Goal: Information Seeking & Learning: Learn about a topic

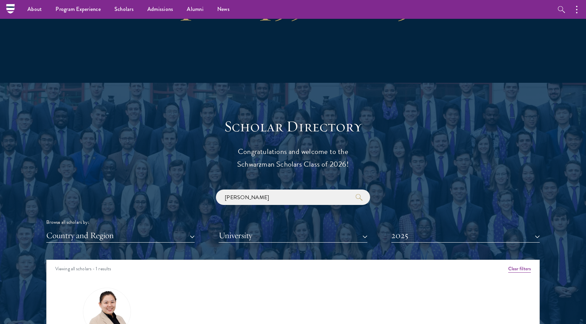
scroll to position [596, 0]
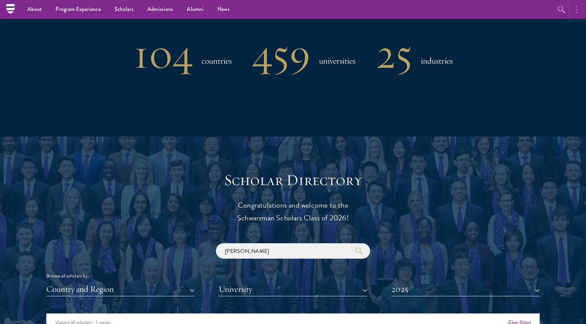
click at [577, 6] on button "button" at bounding box center [578, 9] width 15 height 19
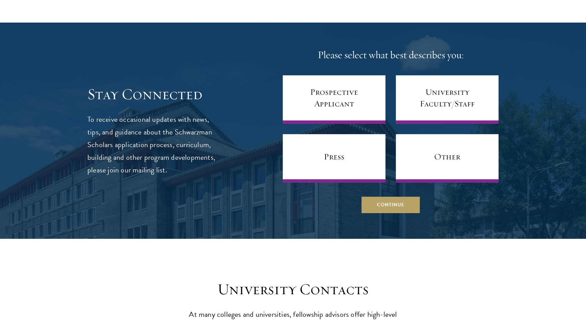
scroll to position [2792, 0]
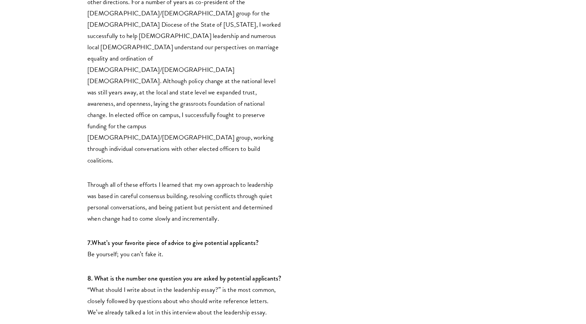
scroll to position [1595, 0]
